Goal: Task Accomplishment & Management: Use online tool/utility

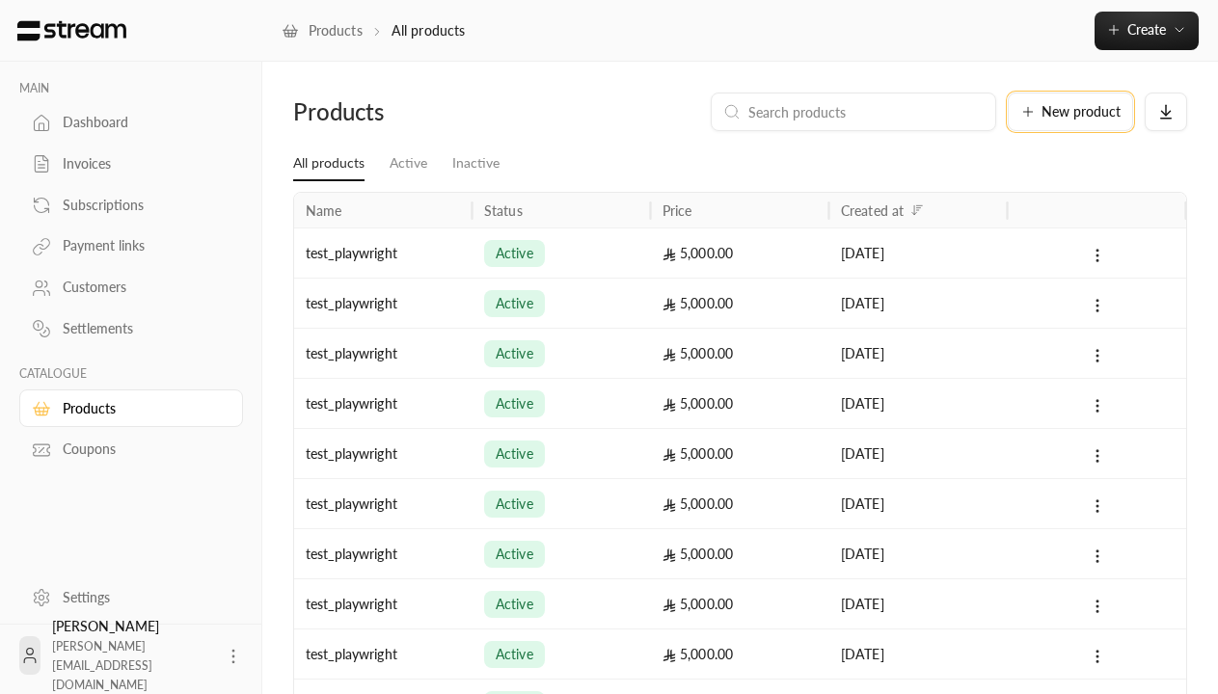
click at [1070, 112] on span "New product" at bounding box center [1080, 112] width 79 height 14
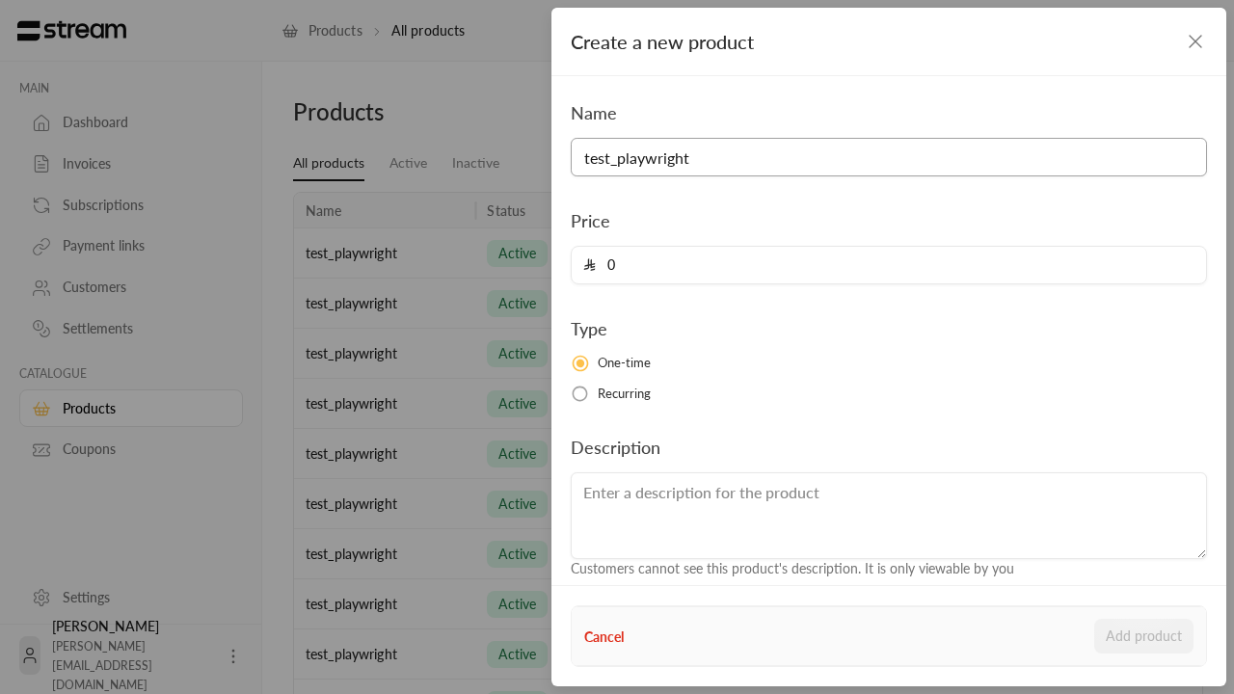
type input "test_playwright"
type input "5000"
click at [1145, 636] on button "Add product" at bounding box center [1144, 636] width 99 height 35
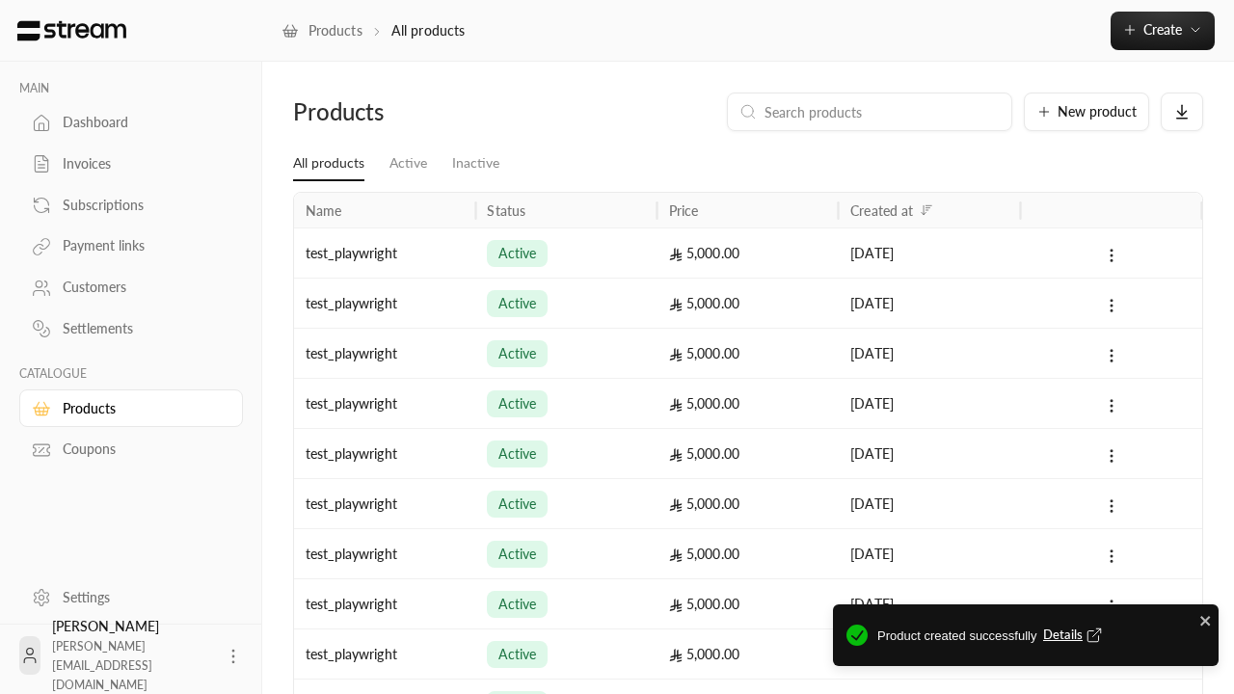
type input "0"
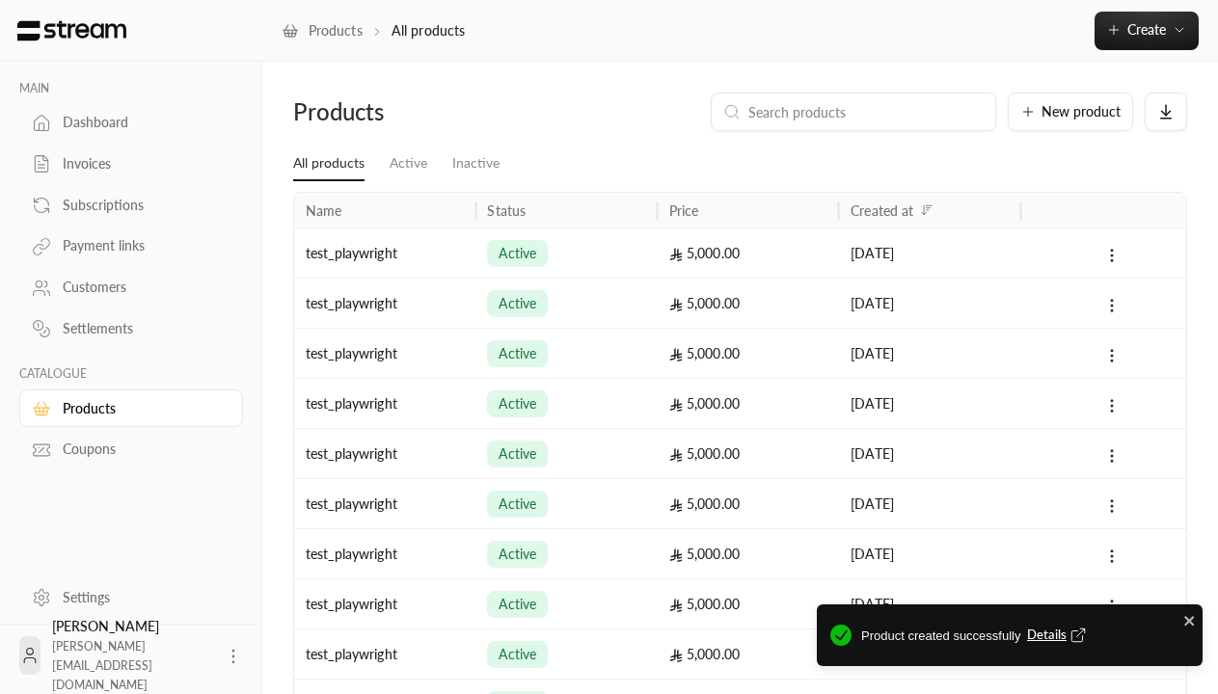
click at [1058, 635] on span "Details" at bounding box center [1059, 635] width 64 height 19
